Goal: Transaction & Acquisition: Subscribe to service/newsletter

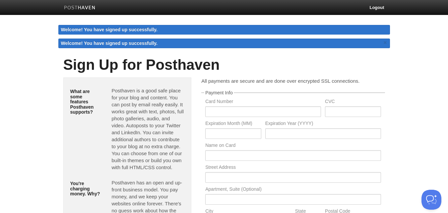
click at [244, 105] on label "Card Number" at bounding box center [263, 102] width 116 height 6
click at [242, 112] on input "text" at bounding box center [263, 111] width 116 height 11
click at [338, 108] on input "text" at bounding box center [353, 111] width 56 height 11
click at [230, 133] on input "text" at bounding box center [233, 133] width 56 height 11
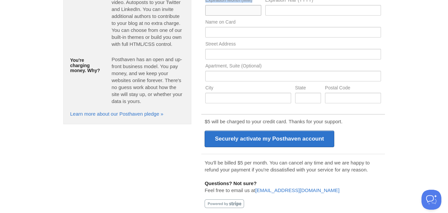
scroll to position [111, 0]
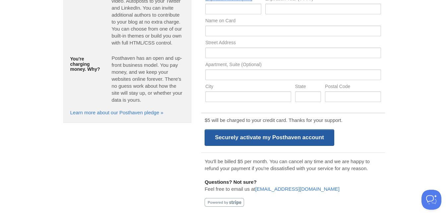
click at [305, 137] on input "Securely activate my Posthaven account" at bounding box center [270, 137] width 130 height 17
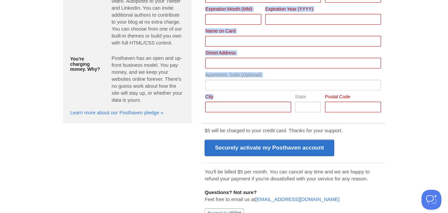
click at [237, 104] on input "Card Number" at bounding box center [248, 107] width 86 height 11
click at [251, 108] on input "Card Number" at bounding box center [248, 107] width 86 height 11
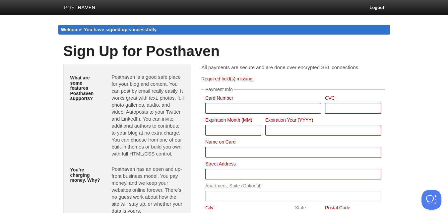
click at [246, 105] on div "Card Number" at bounding box center [263, 107] width 120 height 22
click at [246, 105] on input "Card Number" at bounding box center [263, 108] width 116 height 11
click at [244, 107] on input "Card Number" at bounding box center [263, 108] width 116 height 11
click at [242, 109] on input "Card Number" at bounding box center [263, 108] width 116 height 11
